Goal: Find specific page/section: Find specific page/section

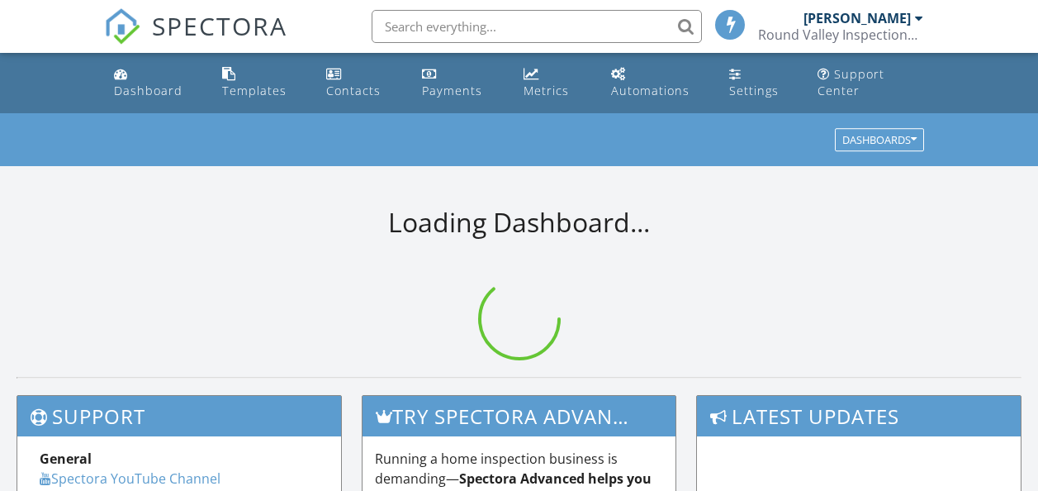
click at [553, 30] on input "text" at bounding box center [537, 26] width 330 height 33
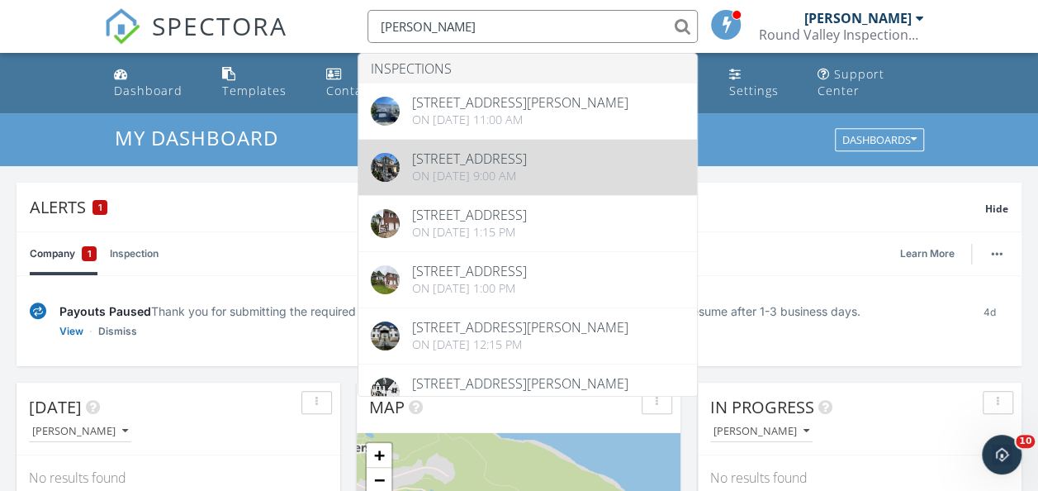
type input "[PERSON_NAME]"
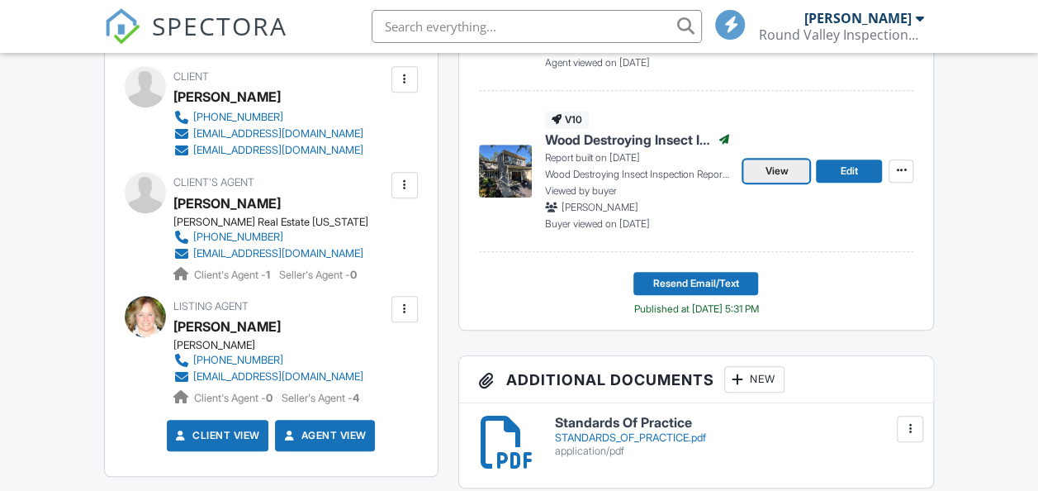
click at [776, 172] on span "View" at bounding box center [776, 171] width 23 height 17
